Goal: Communication & Community: Ask a question

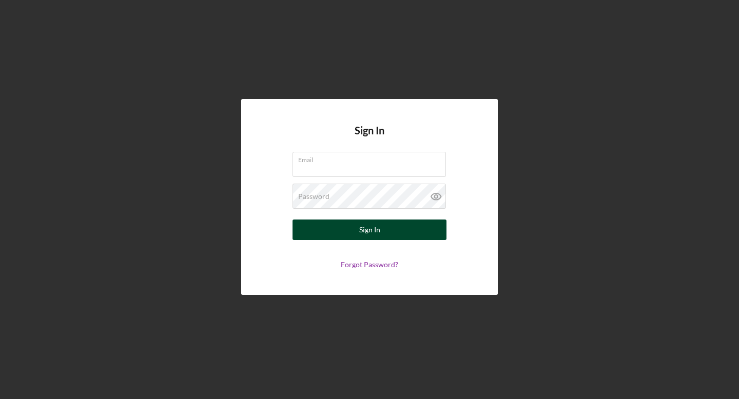
type input "[EMAIL_ADDRESS][DOMAIN_NAME]"
click at [338, 236] on button "Sign In" at bounding box center [370, 230] width 154 height 21
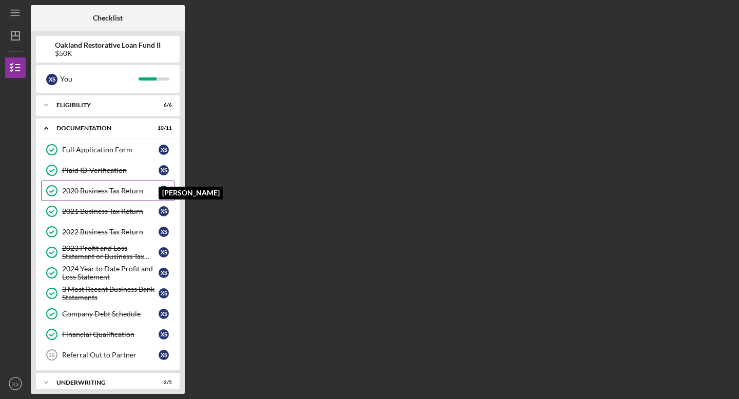
scroll to position [33, 0]
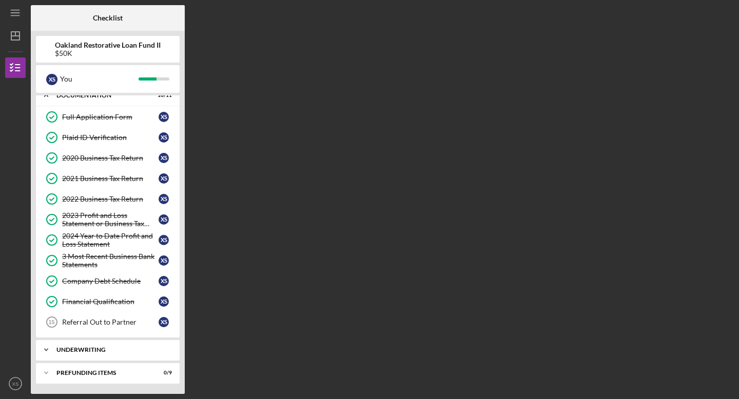
click at [110, 356] on div "Icon/Expander Underwriting 2 / 5" at bounding box center [108, 350] width 144 height 21
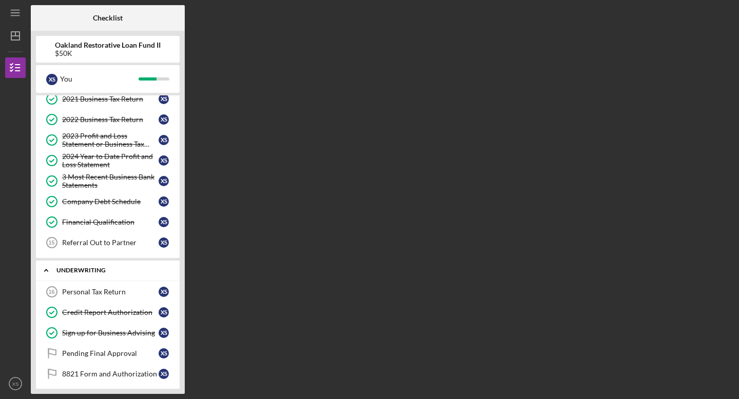
scroll to position [141, 0]
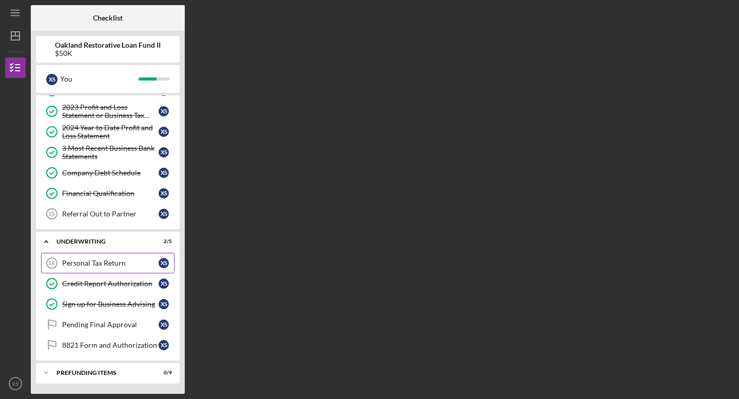
click at [110, 266] on div "Personal Tax Return" at bounding box center [110, 263] width 96 height 8
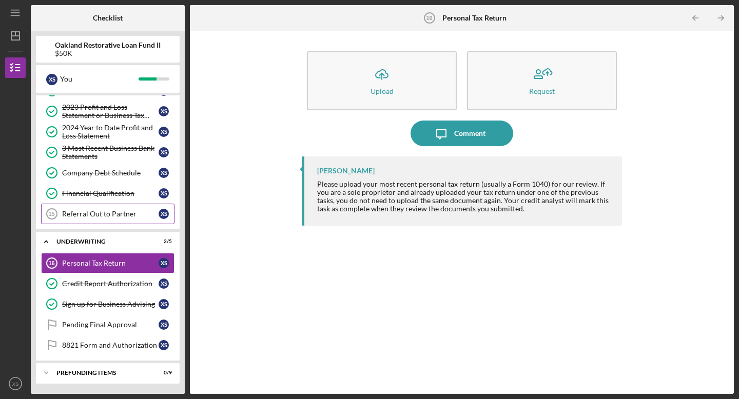
click at [99, 219] on link "Referral Out to Partner 15 Referral Out to Partner X S" at bounding box center [107, 214] width 133 height 21
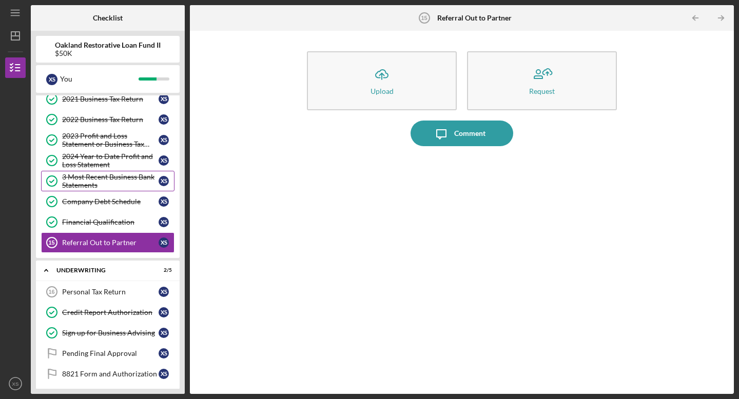
scroll to position [141, 0]
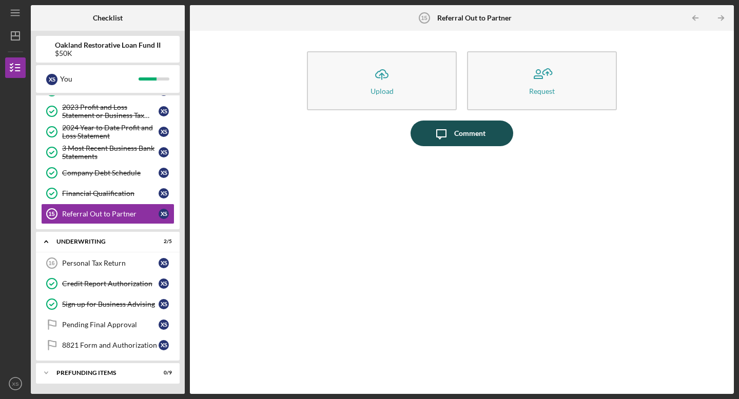
click at [445, 132] on icon "Icon/Message" at bounding box center [442, 134] width 26 height 26
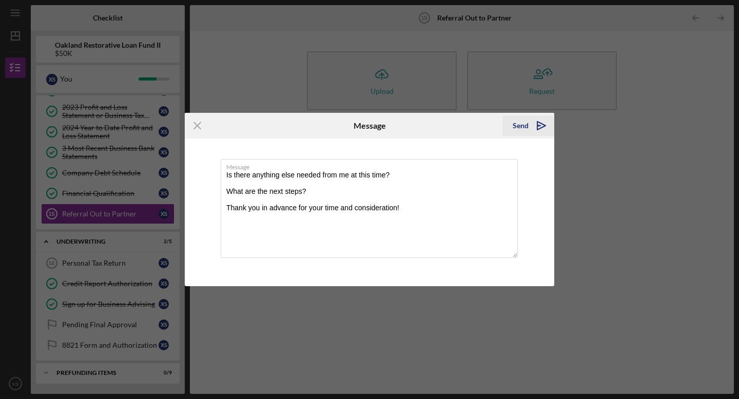
type textarea "Is there anything else needed from me at this time? What are the next steps? Th…"
click at [518, 128] on div "Send" at bounding box center [521, 125] width 16 height 21
